Goal: Task Accomplishment & Management: Use online tool/utility

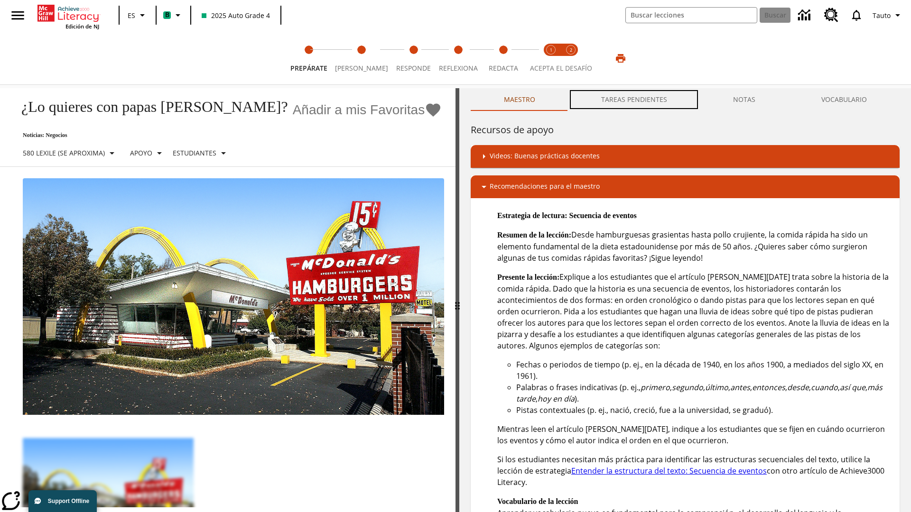
click at [634, 100] on button "TAREAS PENDIENTES" at bounding box center [634, 99] width 132 height 23
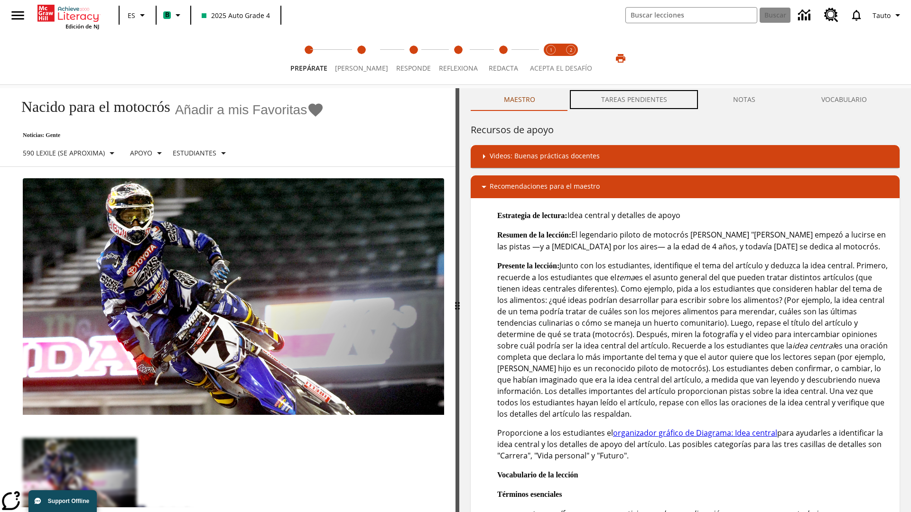
click at [634, 100] on button "TAREAS PENDIENTES" at bounding box center [634, 99] width 132 height 23
